Goal: Check status: Check status

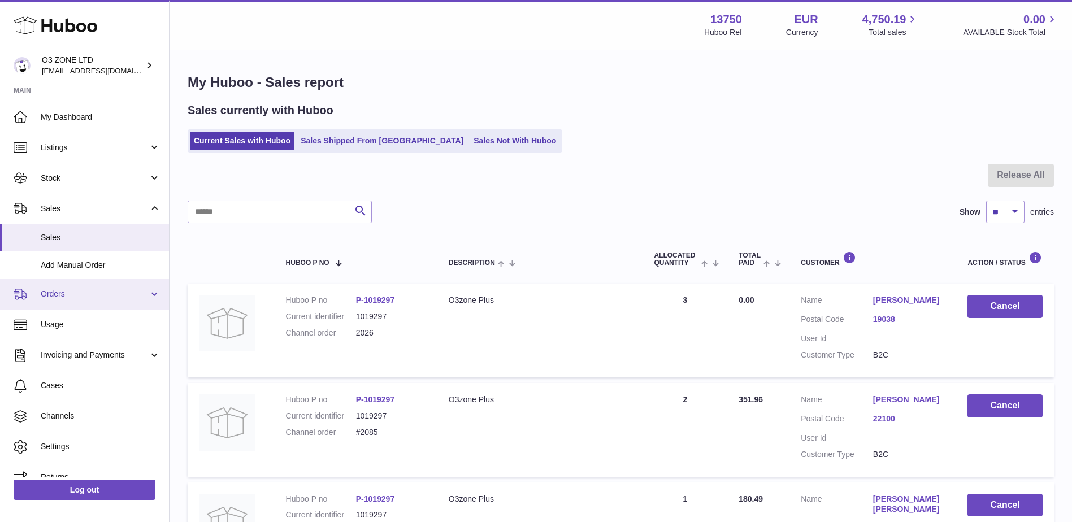
scroll to position [16, 0]
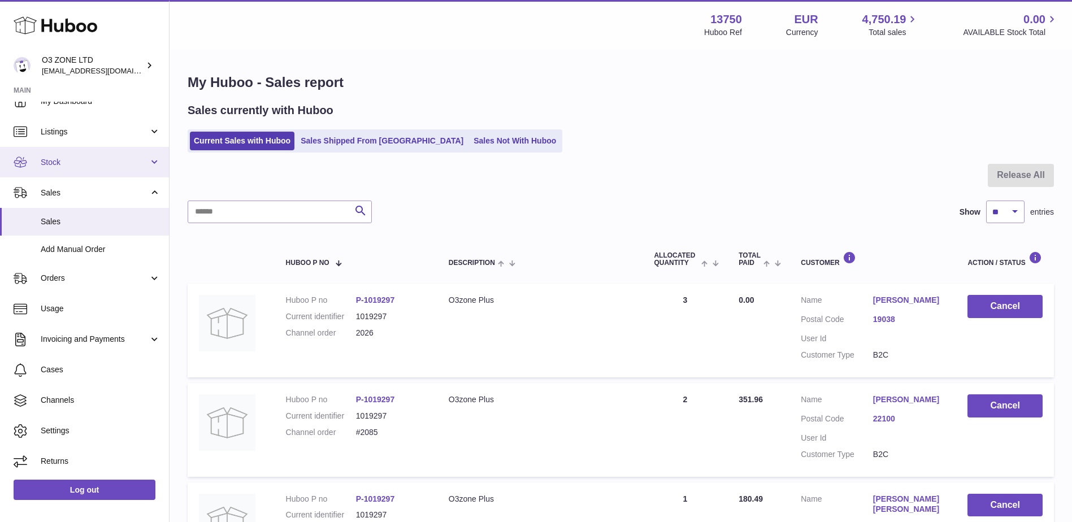
click at [67, 157] on span "Stock" at bounding box center [95, 162] width 108 height 11
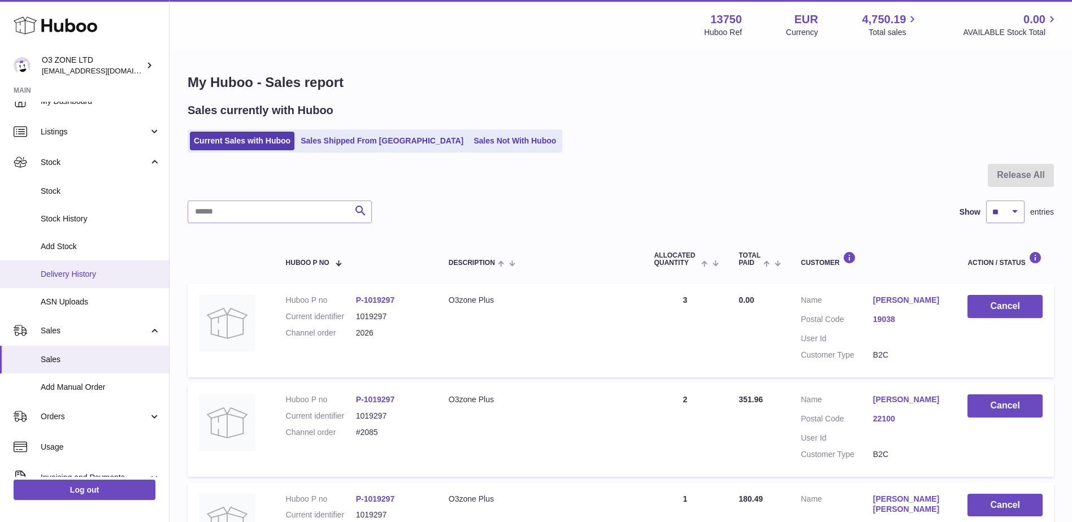
click at [67, 277] on span "Delivery History" at bounding box center [101, 274] width 120 height 11
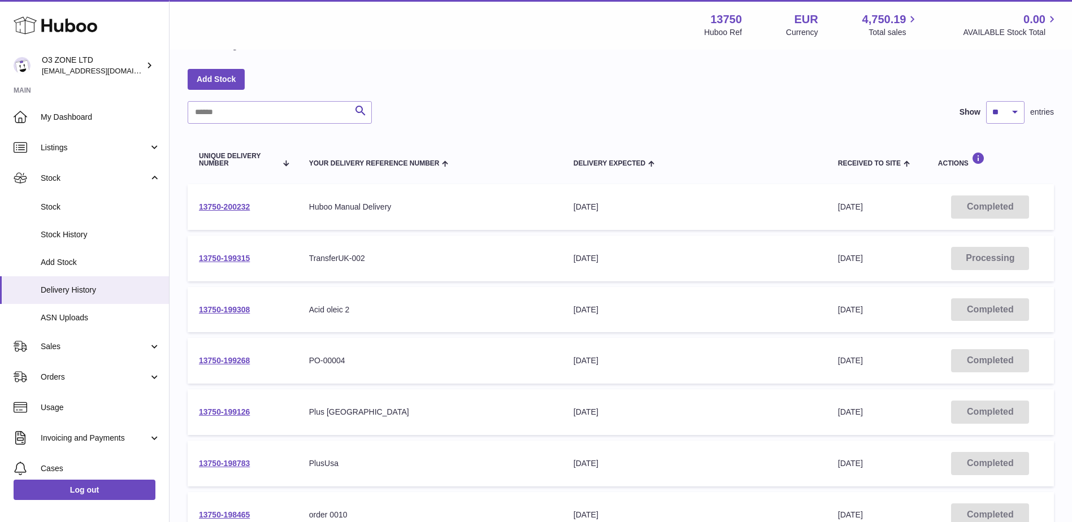
scroll to position [56, 0]
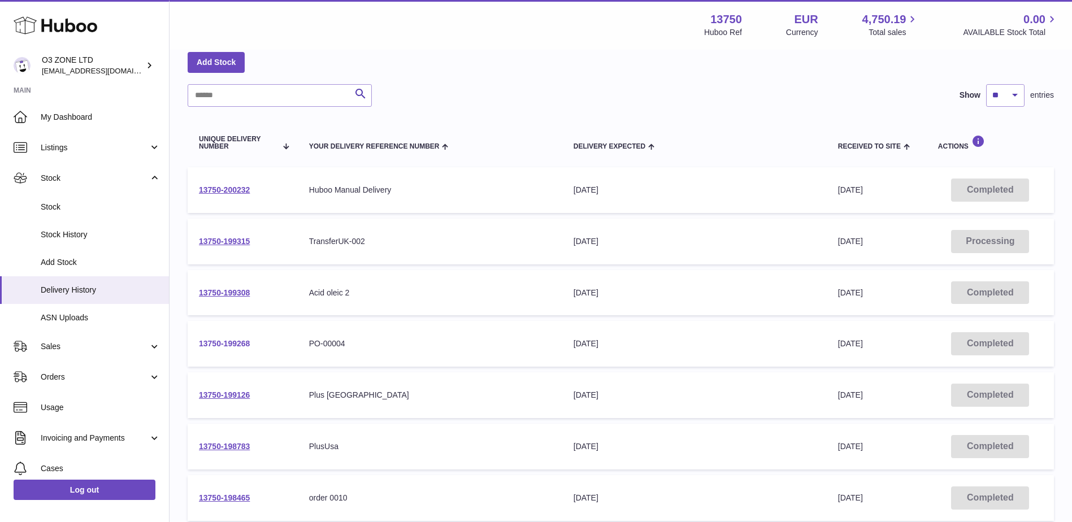
click at [231, 343] on link "13750-199268" at bounding box center [224, 343] width 51 height 9
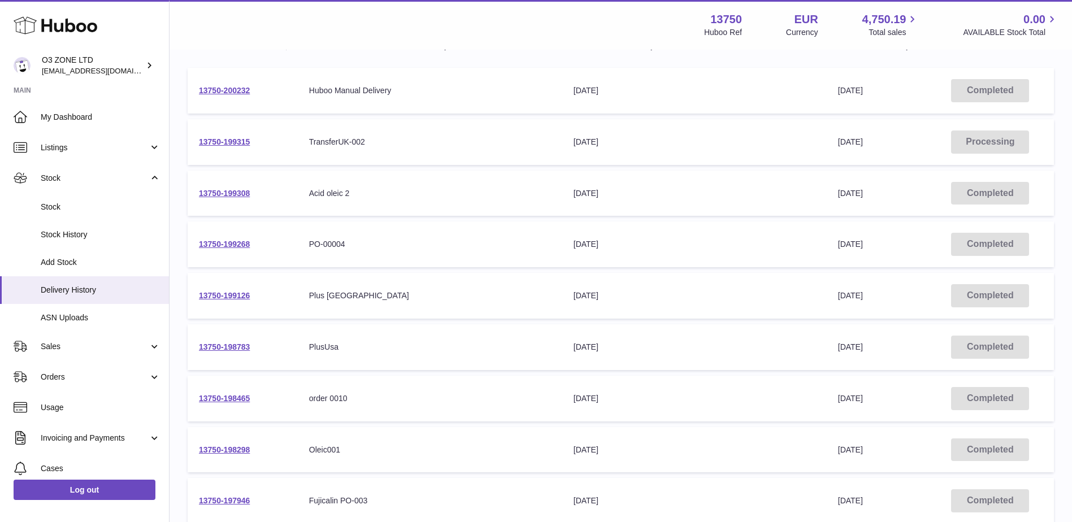
scroll to position [169, 0]
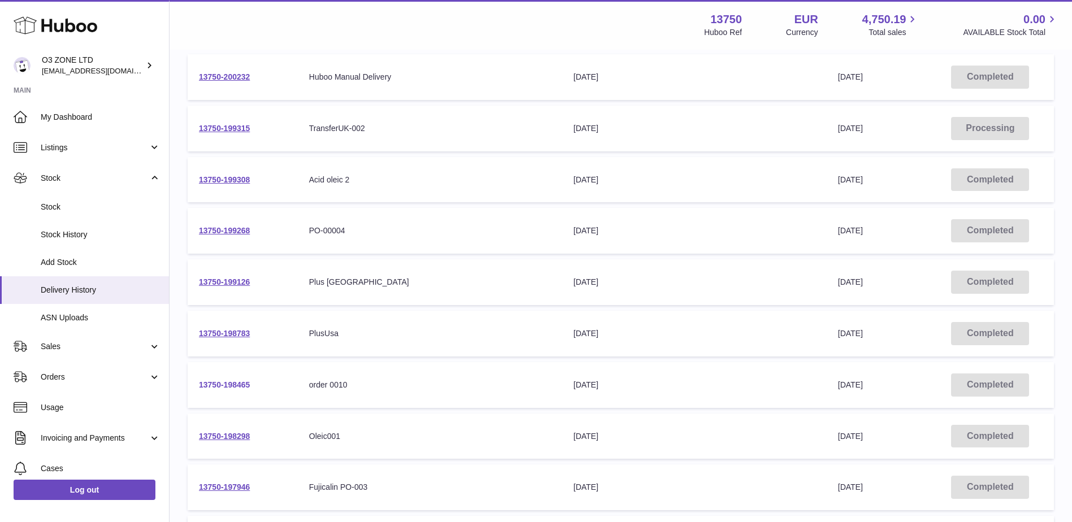
click at [226, 386] on link "13750-198465" at bounding box center [224, 384] width 51 height 9
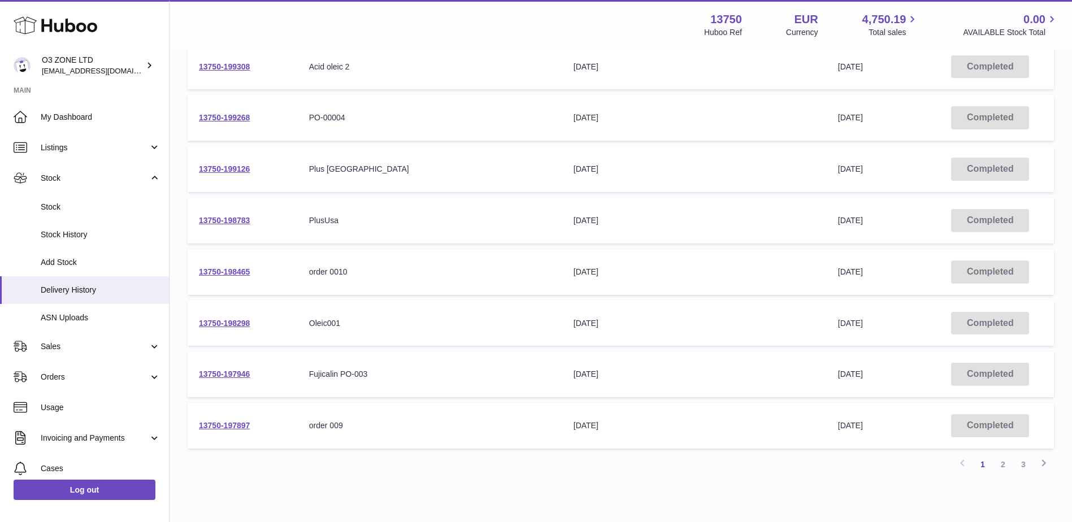
scroll to position [220, 0]
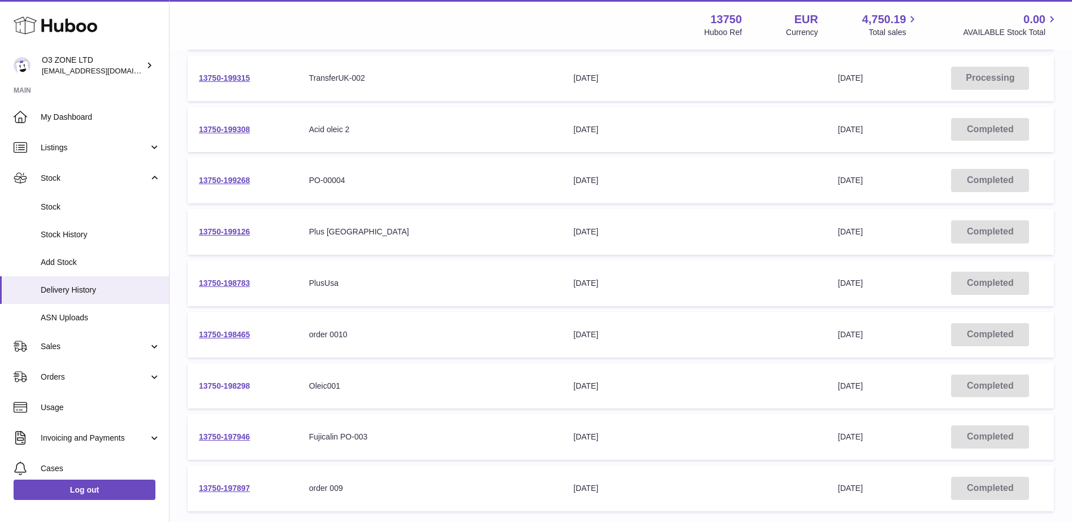
click at [224, 384] on link "13750-198298" at bounding box center [224, 385] width 51 height 9
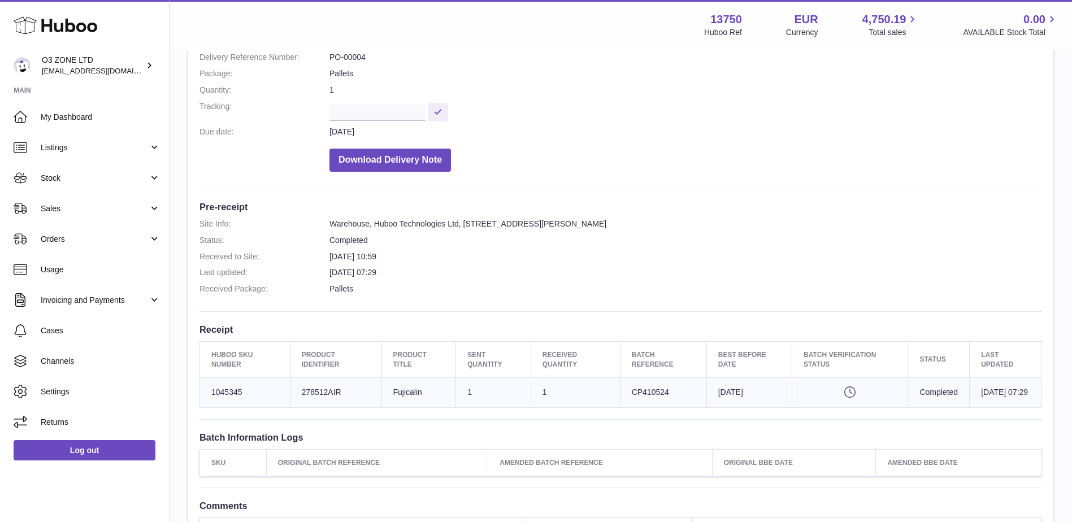
scroll to position [169, 0]
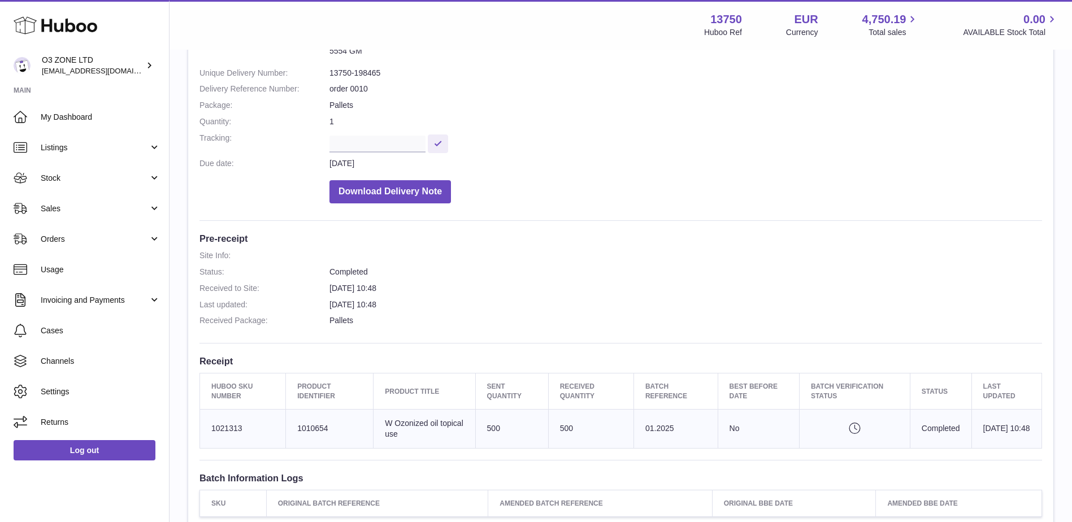
scroll to position [113, 0]
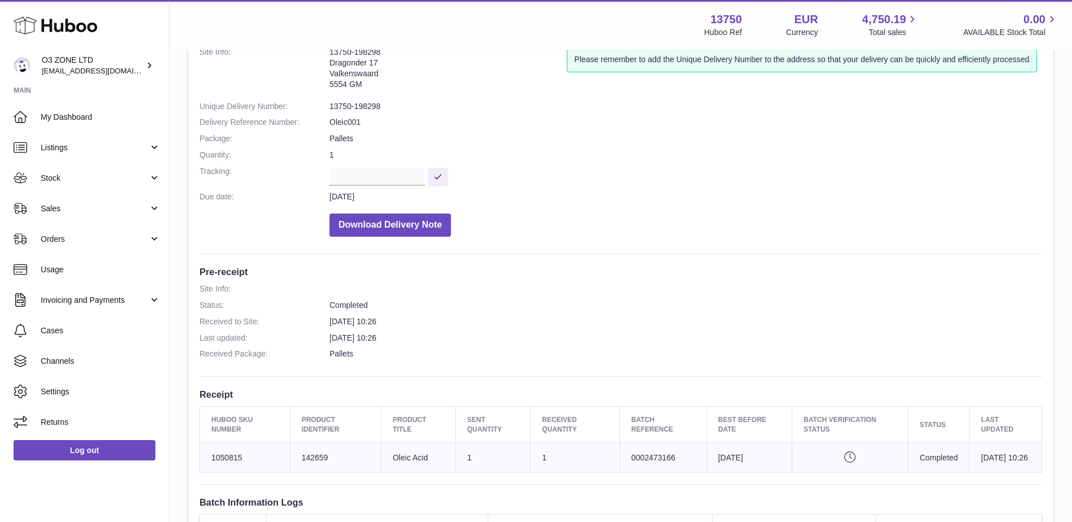
scroll to position [169, 0]
